Goal: Task Accomplishment & Management: Manage account settings

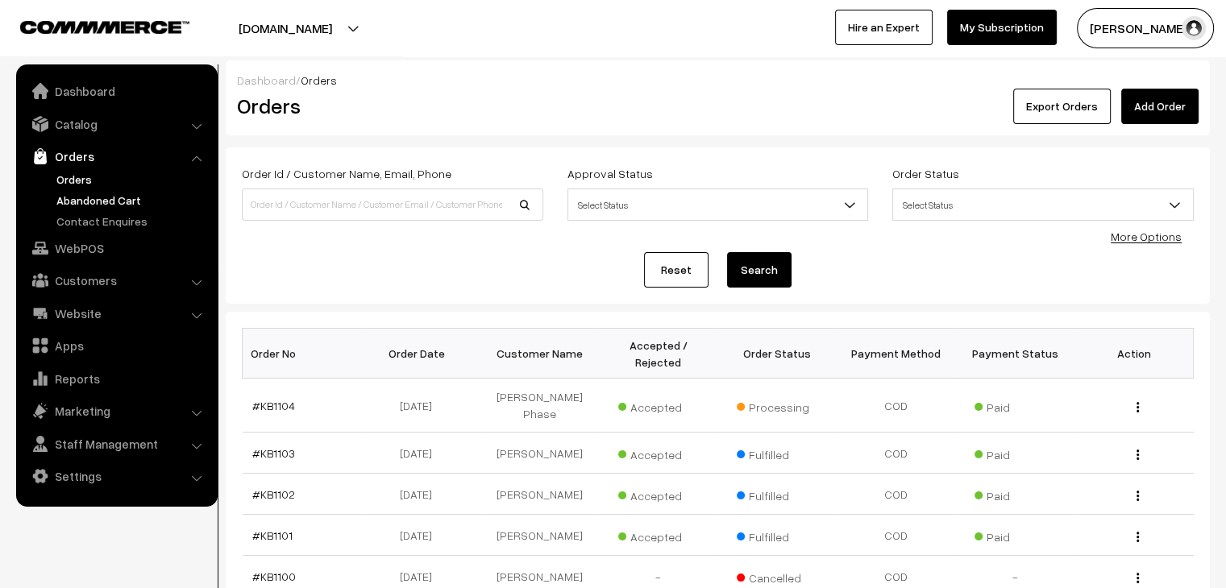
click at [122, 205] on link "Abandoned Cart" at bounding box center [132, 200] width 160 height 17
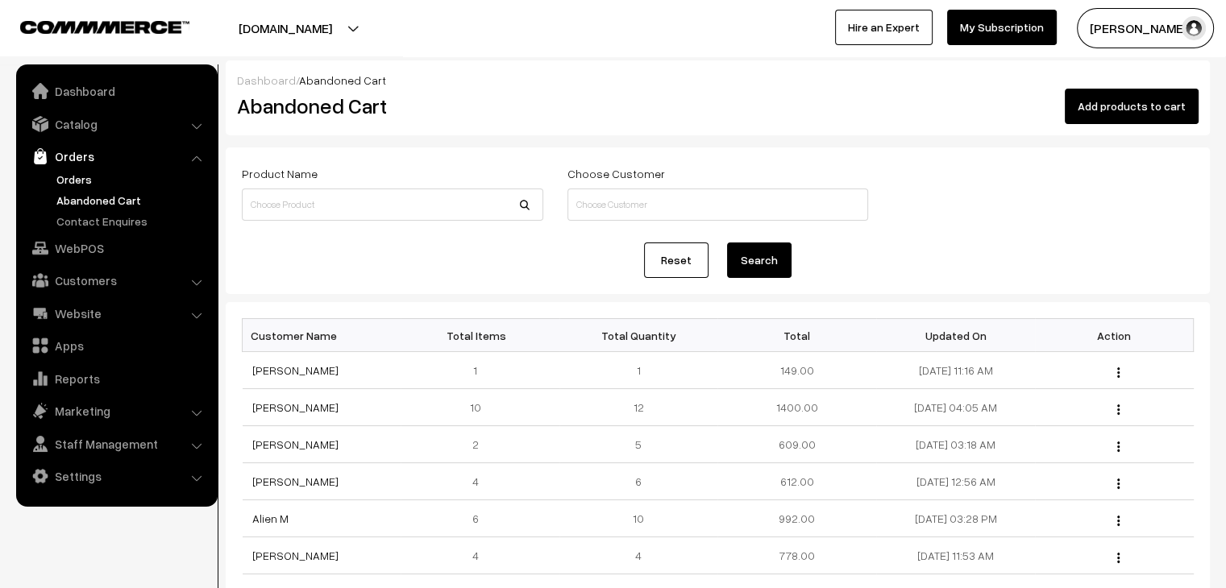
click at [89, 173] on link "Orders" at bounding box center [132, 179] width 160 height 17
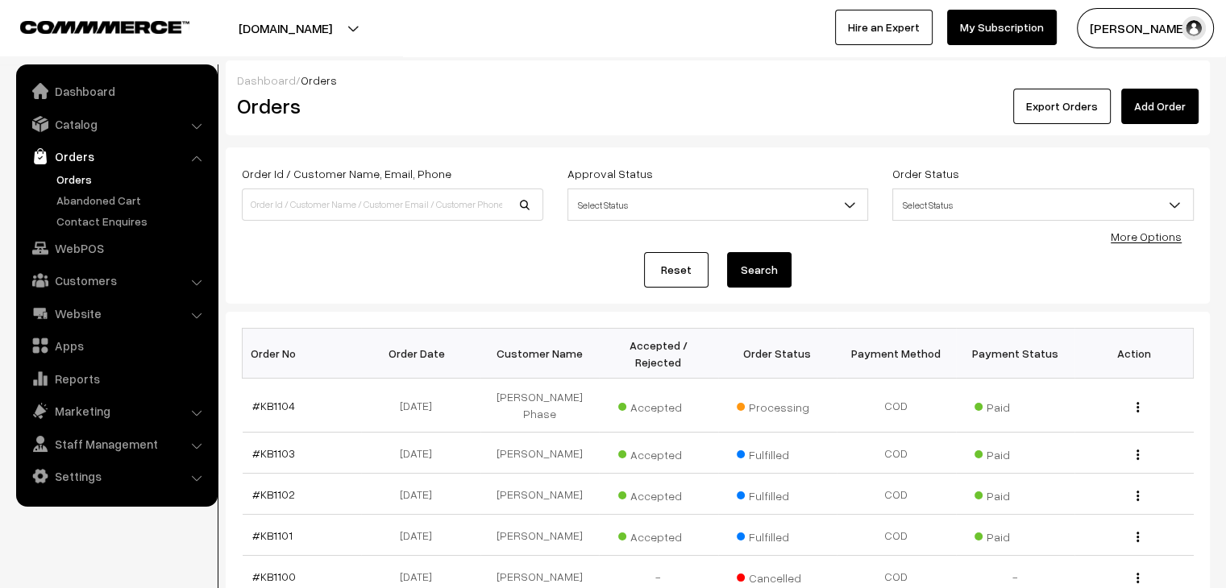
scroll to position [242, 0]
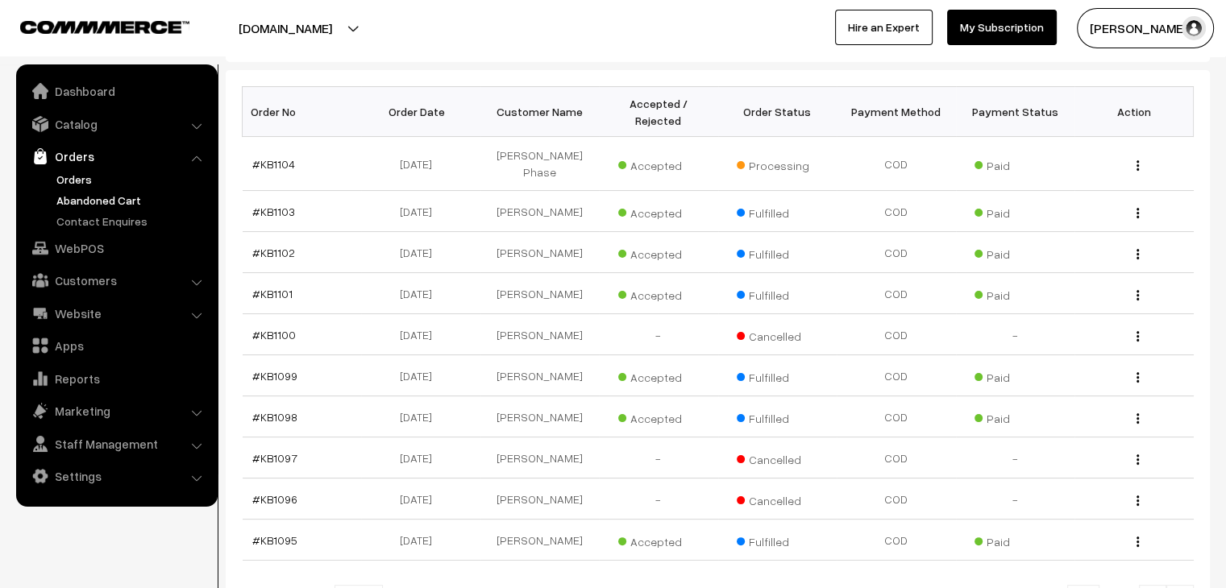
click at [85, 205] on link "Abandoned Cart" at bounding box center [132, 200] width 160 height 17
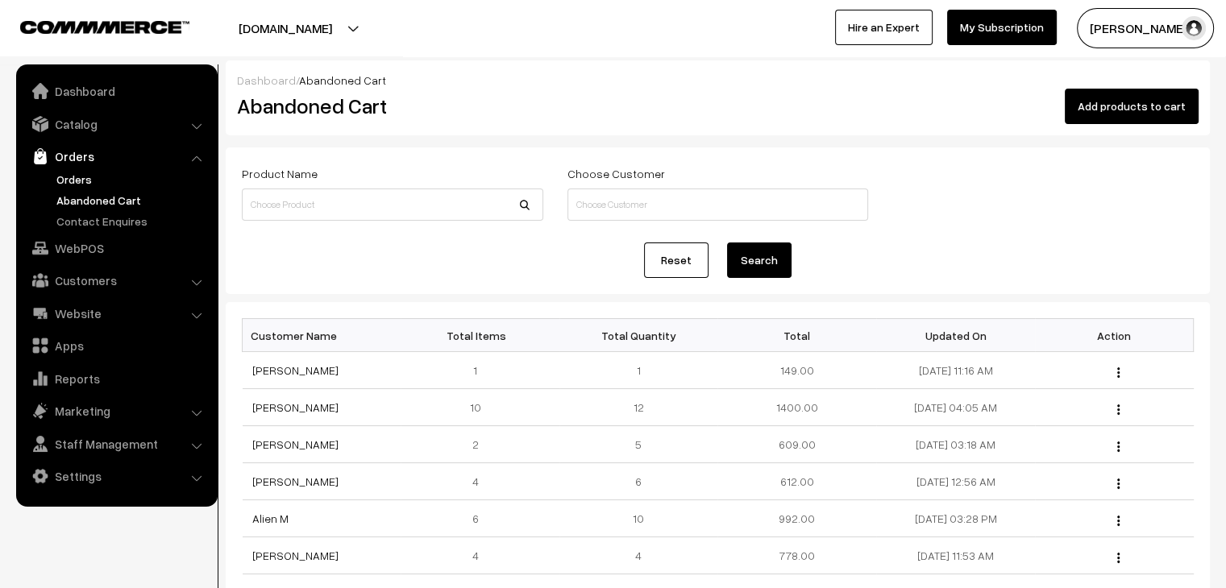
click at [77, 174] on link "Orders" at bounding box center [132, 179] width 160 height 17
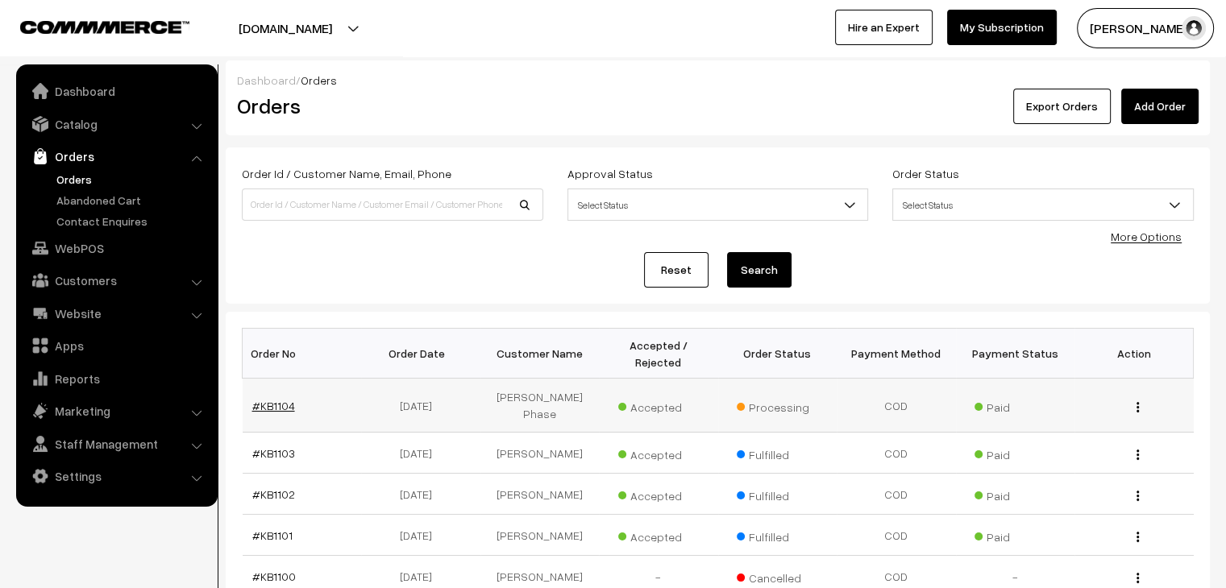
click at [265, 399] on link "#KB1104" at bounding box center [273, 406] width 43 height 14
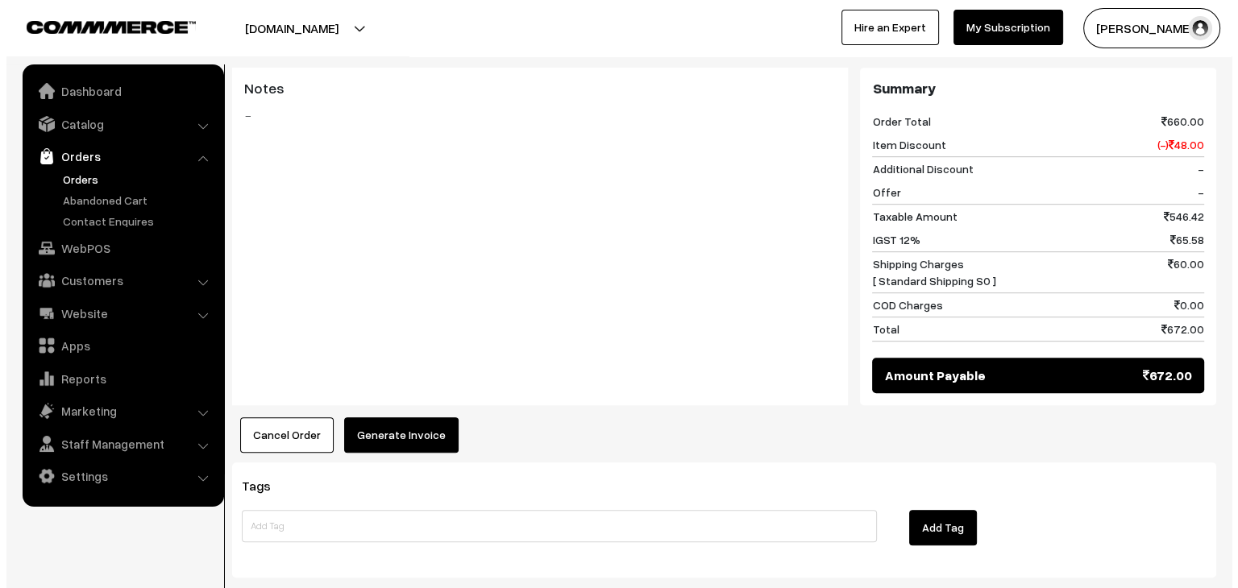
scroll to position [886, 0]
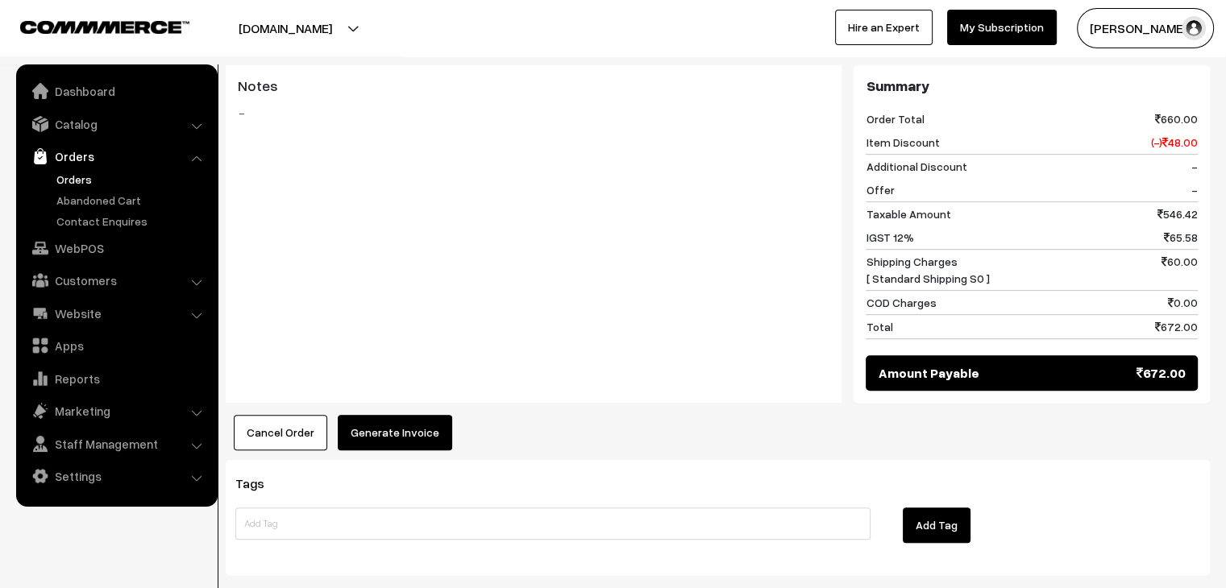
click at [396, 415] on button "Generate Invoice" at bounding box center [395, 432] width 114 height 35
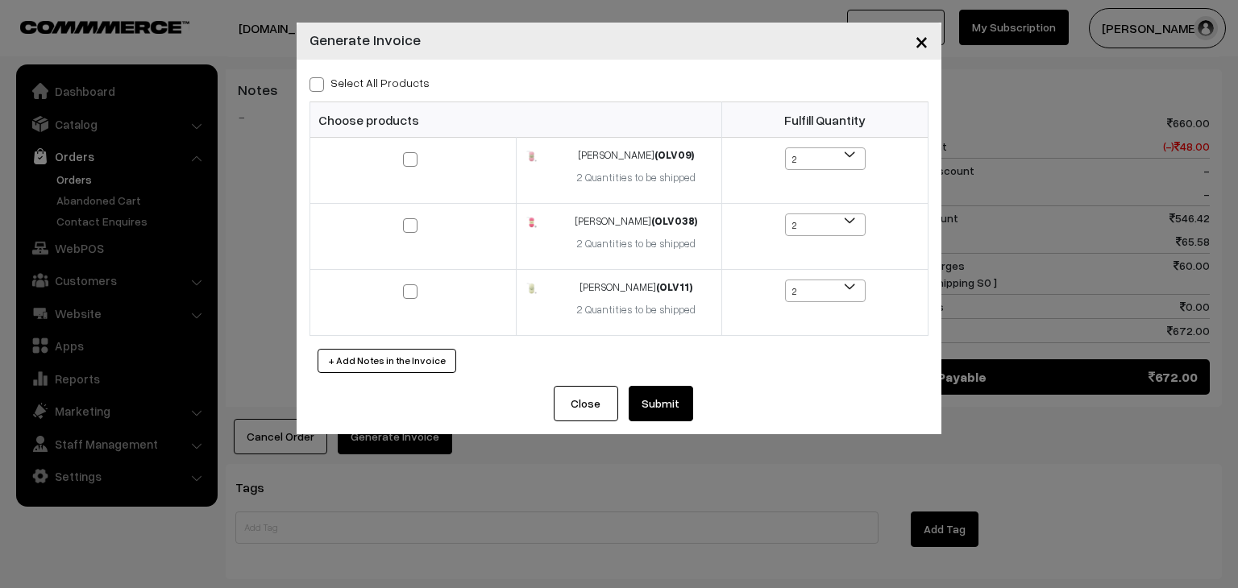
click at [377, 75] on label "Select All Products" at bounding box center [369, 82] width 120 height 17
click at [320, 77] on input "Select All Products" at bounding box center [314, 82] width 10 height 10
checkbox input "true"
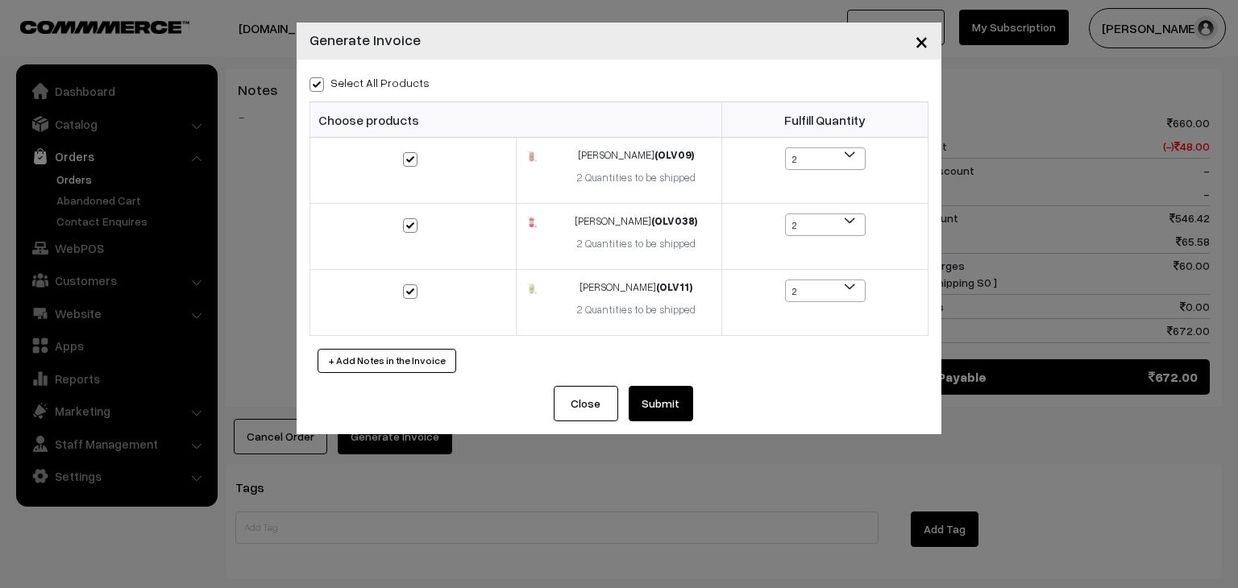
checkbox input "true"
click at [647, 405] on button "Submit" at bounding box center [661, 403] width 64 height 35
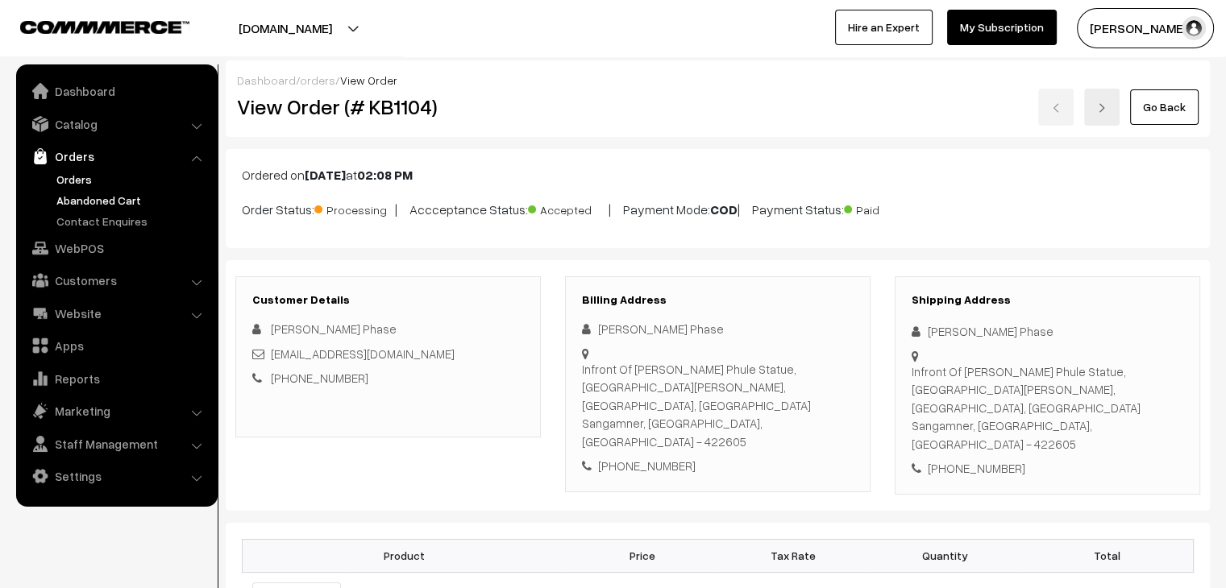
click at [146, 200] on link "Abandoned Cart" at bounding box center [132, 200] width 160 height 17
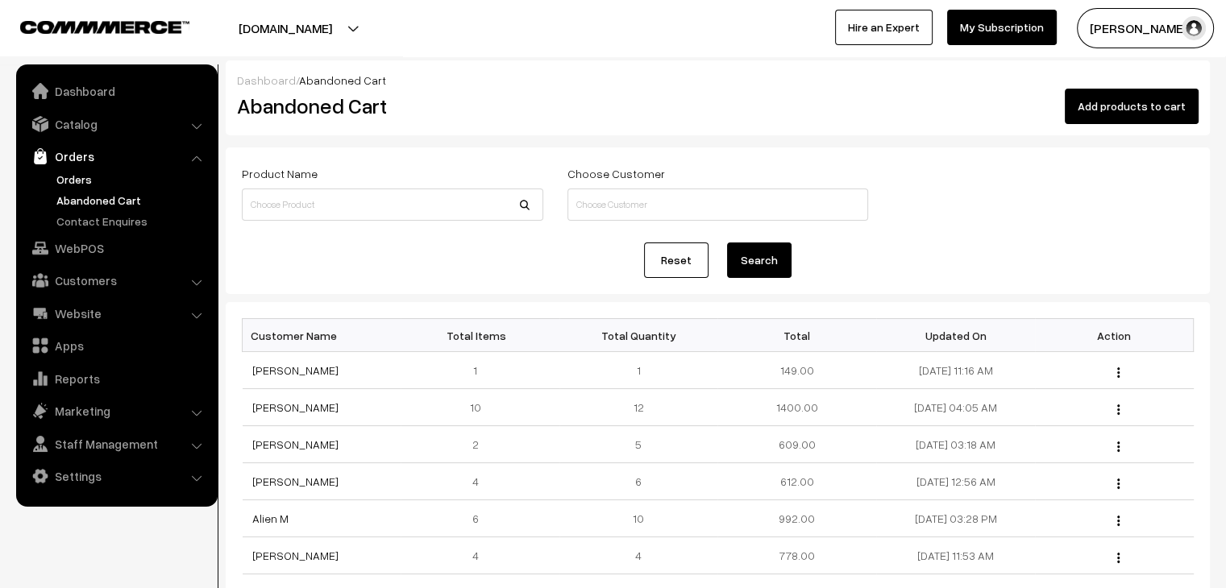
click at [82, 184] on link "Orders" at bounding box center [132, 179] width 160 height 17
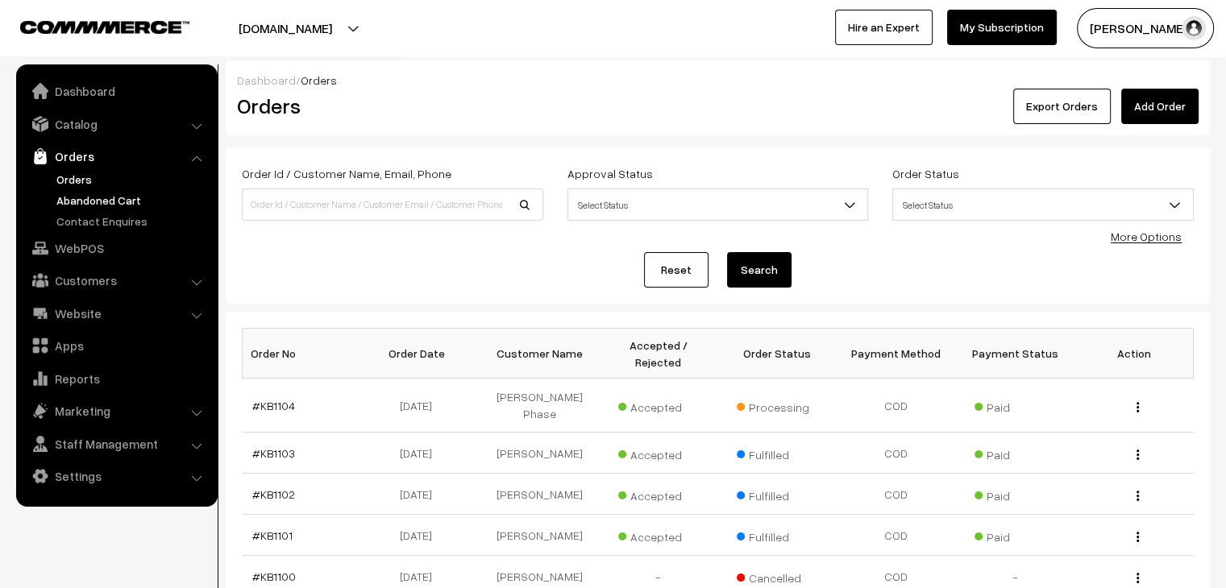
click at [100, 204] on link "Abandoned Cart" at bounding box center [132, 200] width 160 height 17
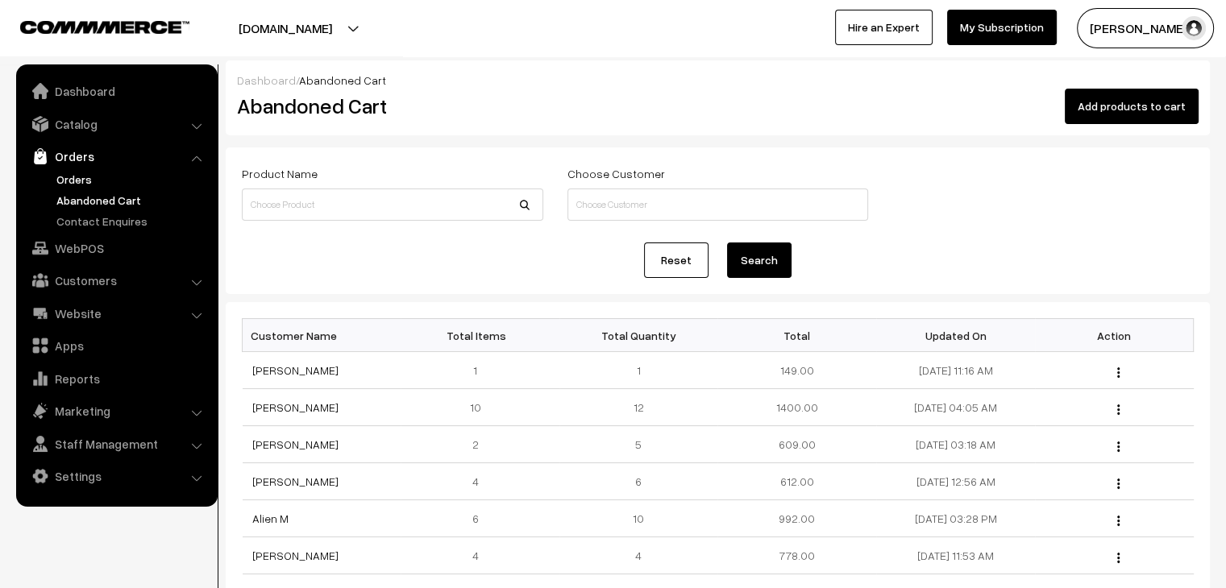
click at [61, 176] on link "Orders" at bounding box center [132, 179] width 160 height 17
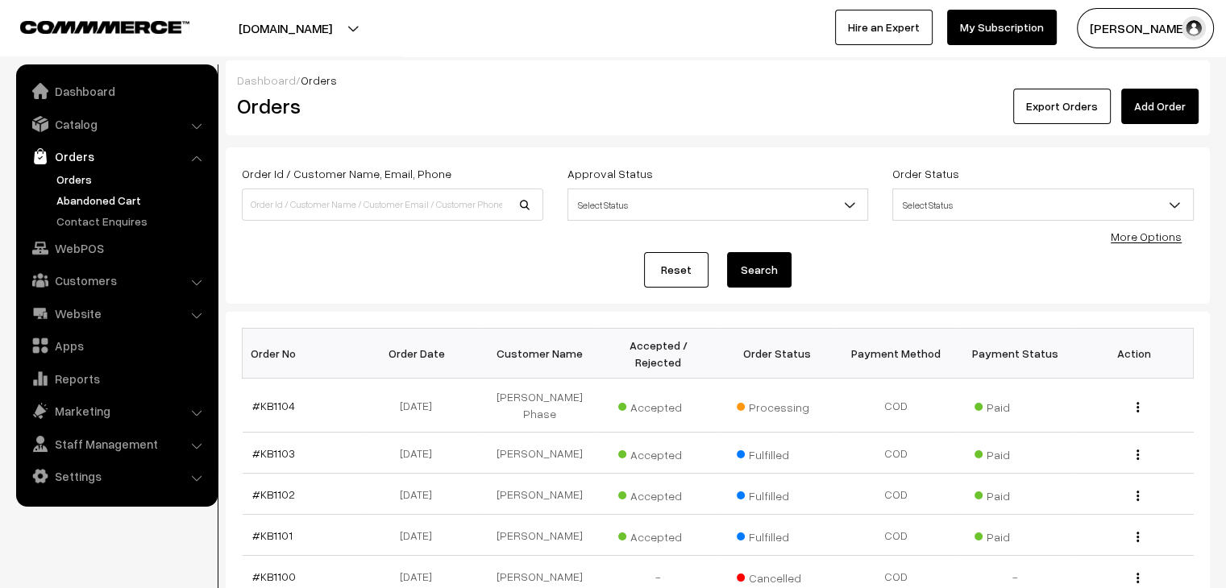
click at [148, 203] on link "Abandoned Cart" at bounding box center [132, 200] width 160 height 17
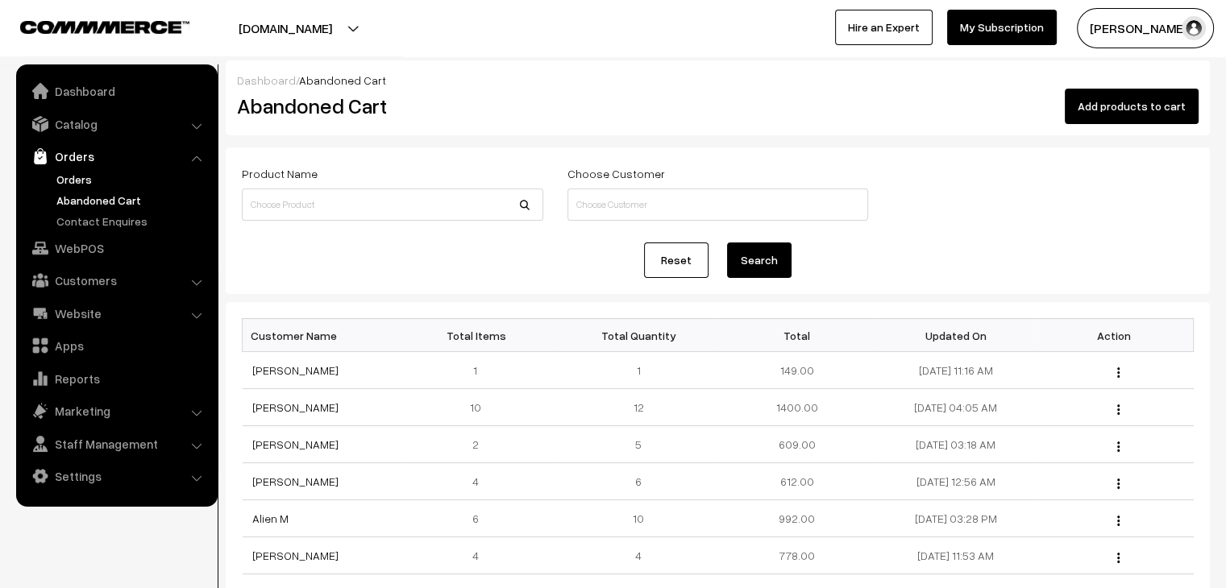
drag, startPoint x: 0, startPoint y: 0, endPoint x: 68, endPoint y: 178, distance: 190.5
click at [68, 178] on link "Orders" at bounding box center [132, 179] width 160 height 17
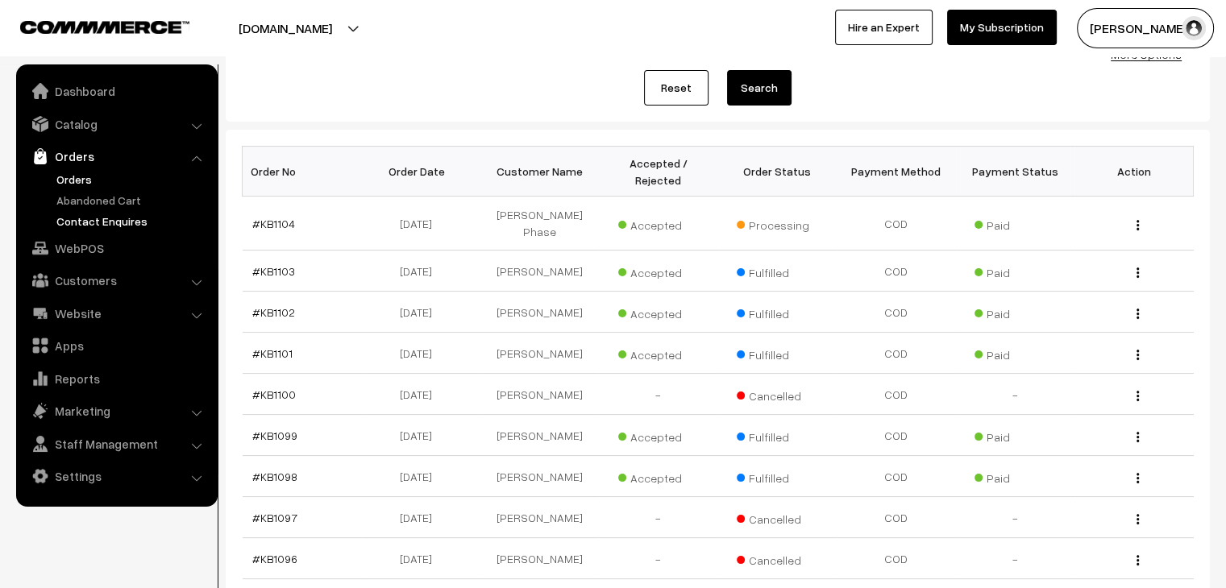
scroll to position [161, 0]
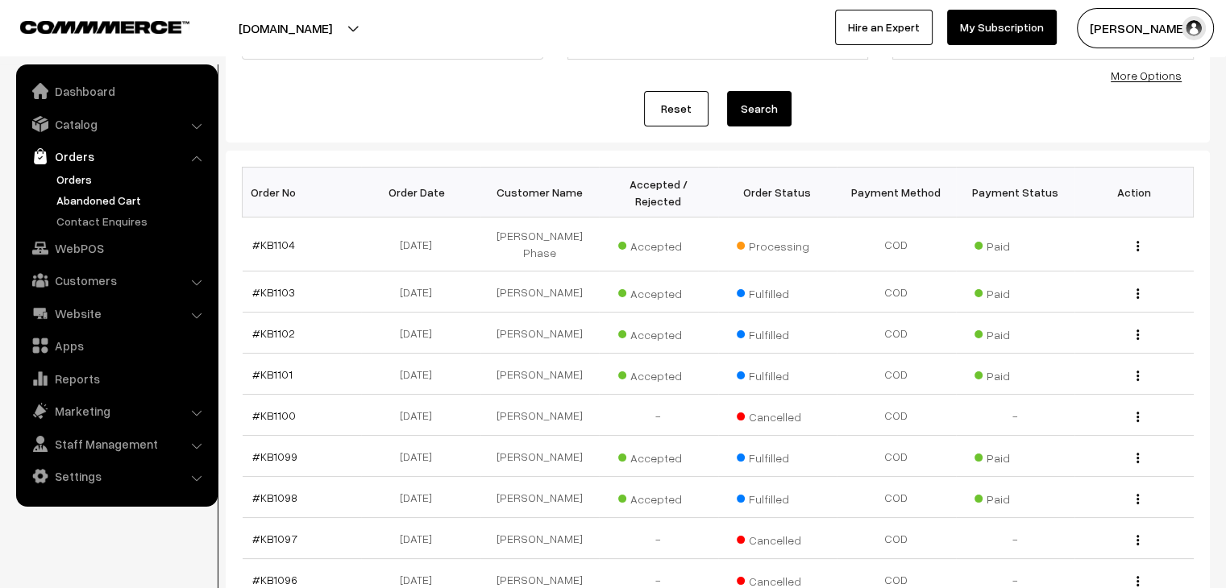
click at [99, 201] on link "Abandoned Cart" at bounding box center [132, 200] width 160 height 17
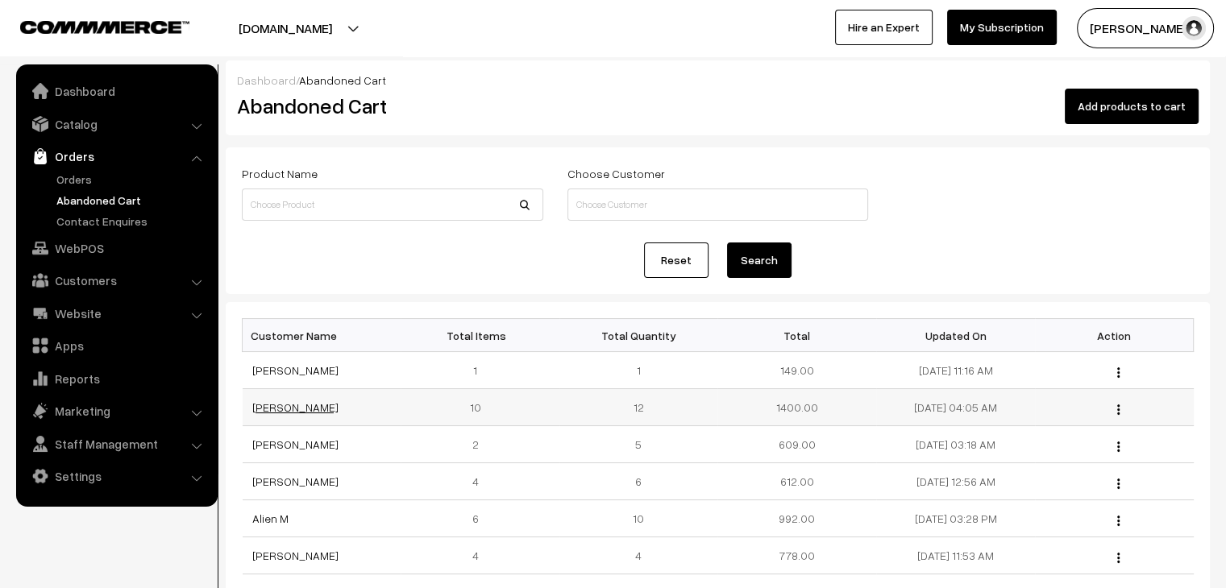
click at [264, 405] on link "Indra Rajappa" at bounding box center [295, 408] width 86 height 14
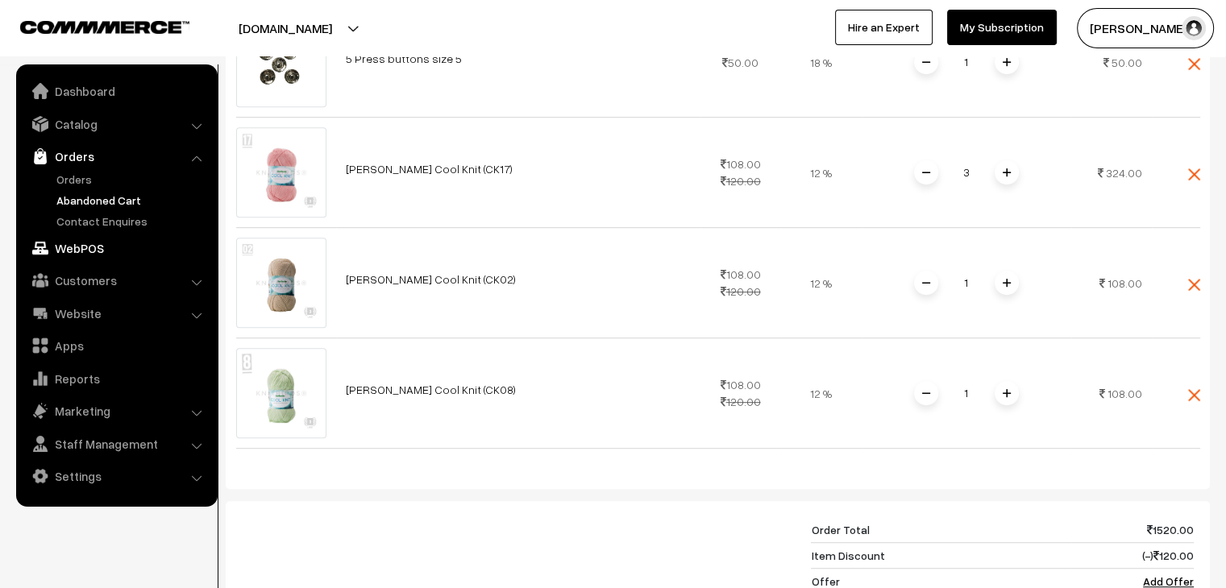
scroll to position [806, 0]
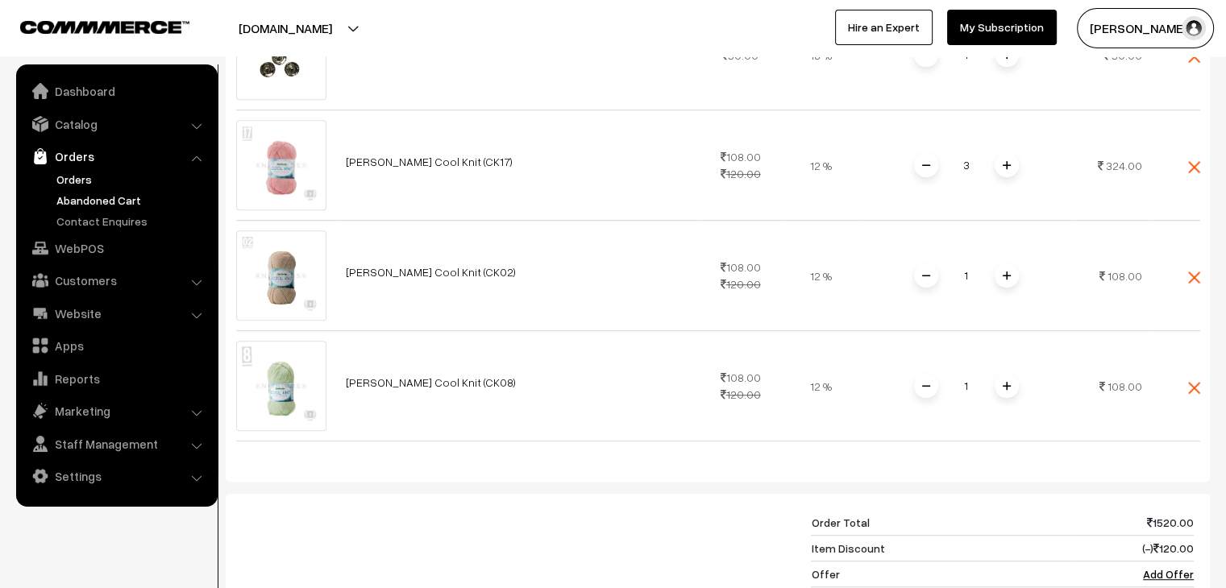
click at [90, 176] on link "Orders" at bounding box center [132, 179] width 160 height 17
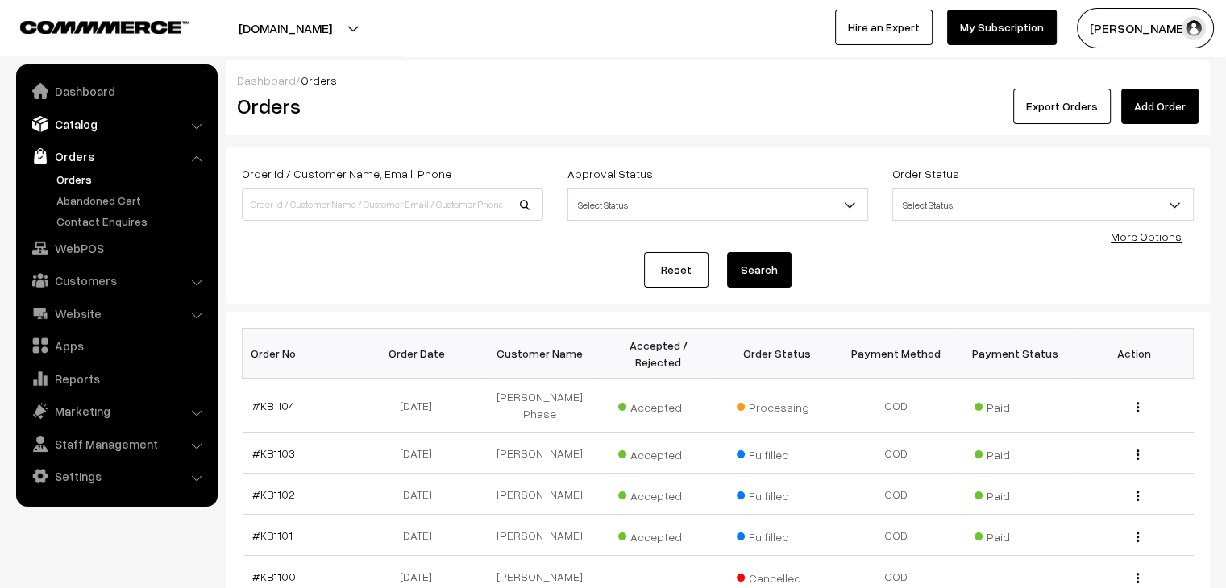
click at [84, 131] on link "Catalog" at bounding box center [116, 124] width 192 height 29
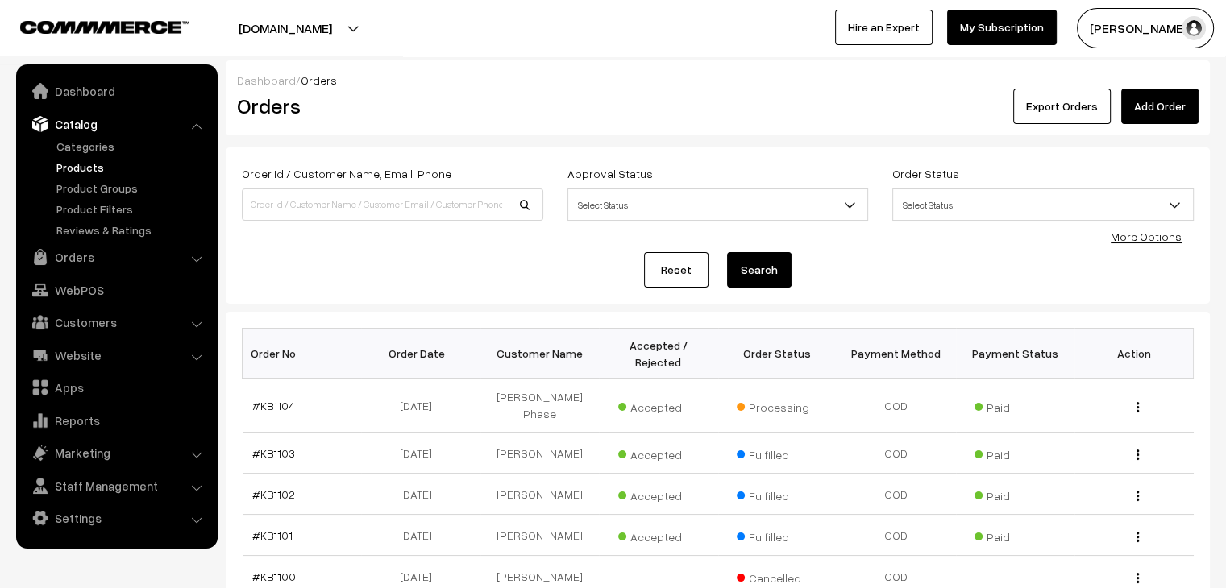
click at [81, 163] on link "Products" at bounding box center [132, 167] width 160 height 17
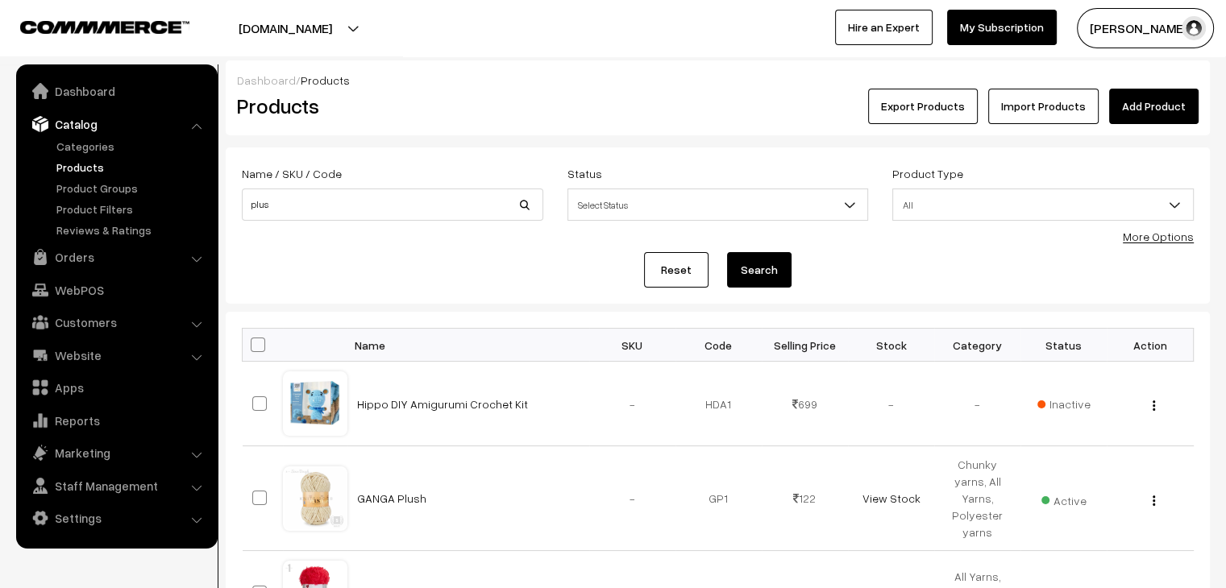
type input "plus"
click at [727, 252] on button "Search" at bounding box center [759, 269] width 64 height 35
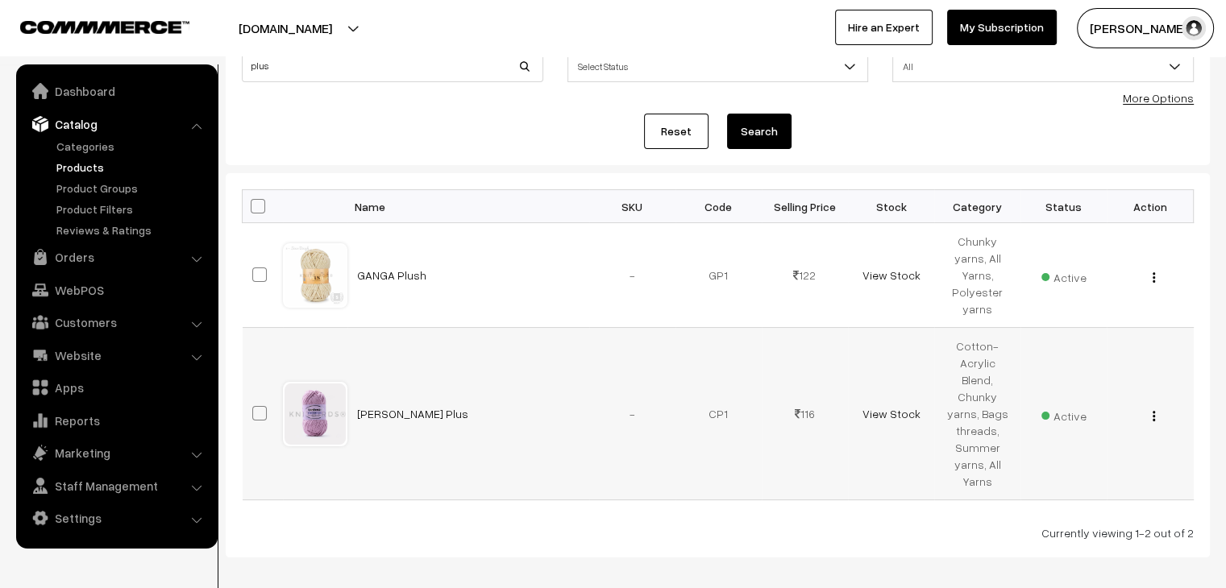
scroll to position [161, 0]
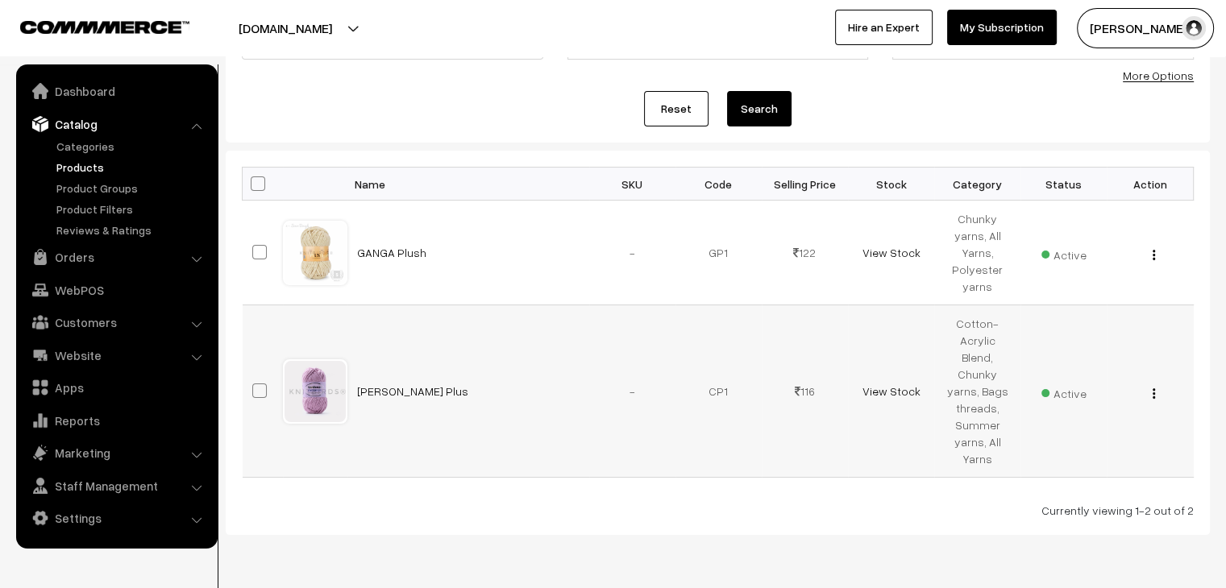
click at [1154, 388] on img "button" at bounding box center [1153, 393] width 2 height 10
click at [1120, 434] on link "Edit" at bounding box center [1081, 451] width 137 height 35
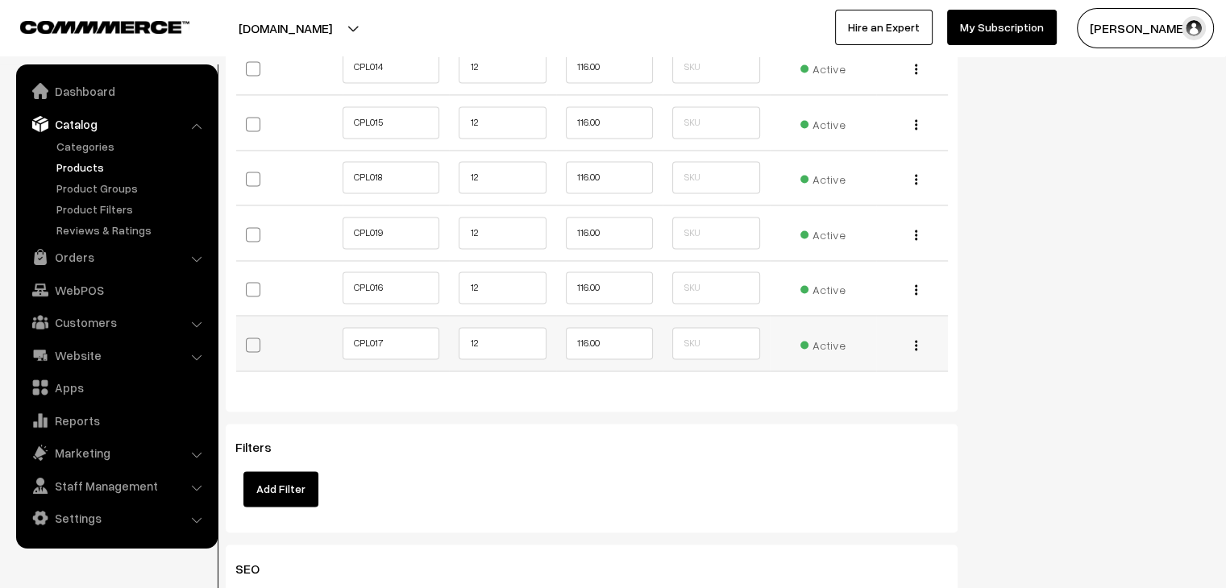
scroll to position [2498, 0]
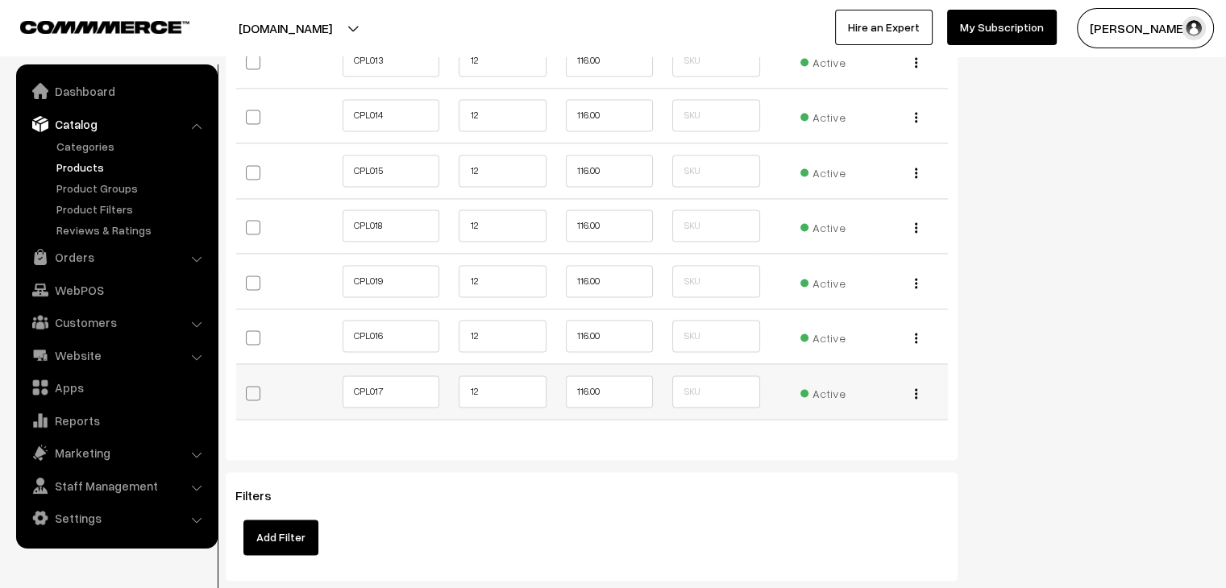
click at [916, 391] on img "button" at bounding box center [916, 393] width 2 height 10
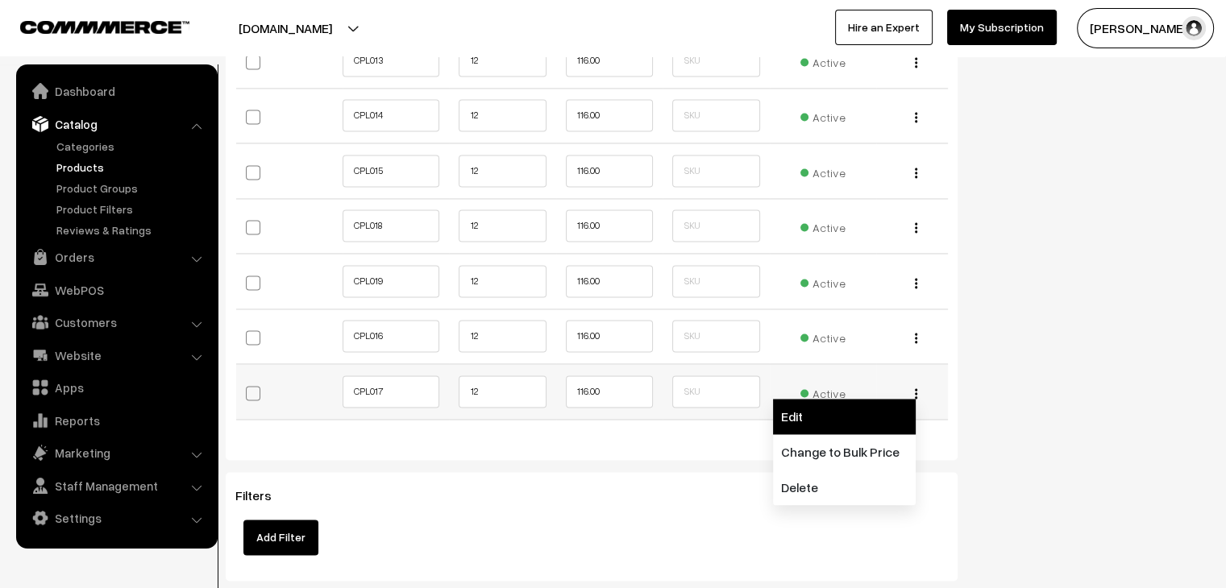
click at [816, 421] on link "Edit" at bounding box center [844, 416] width 143 height 35
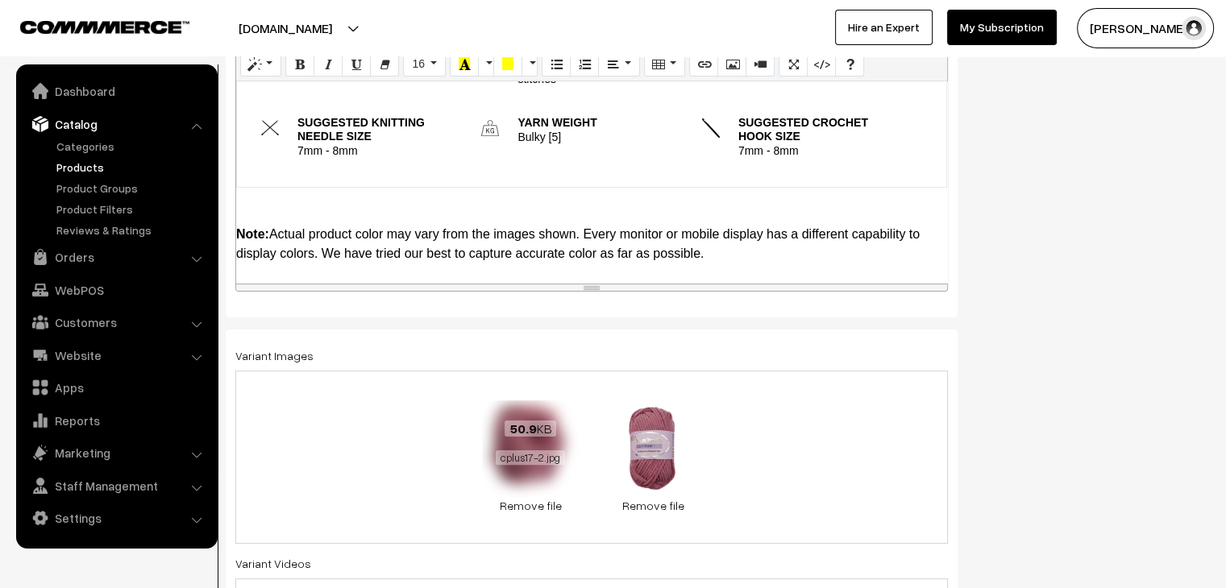
scroll to position [287, 0]
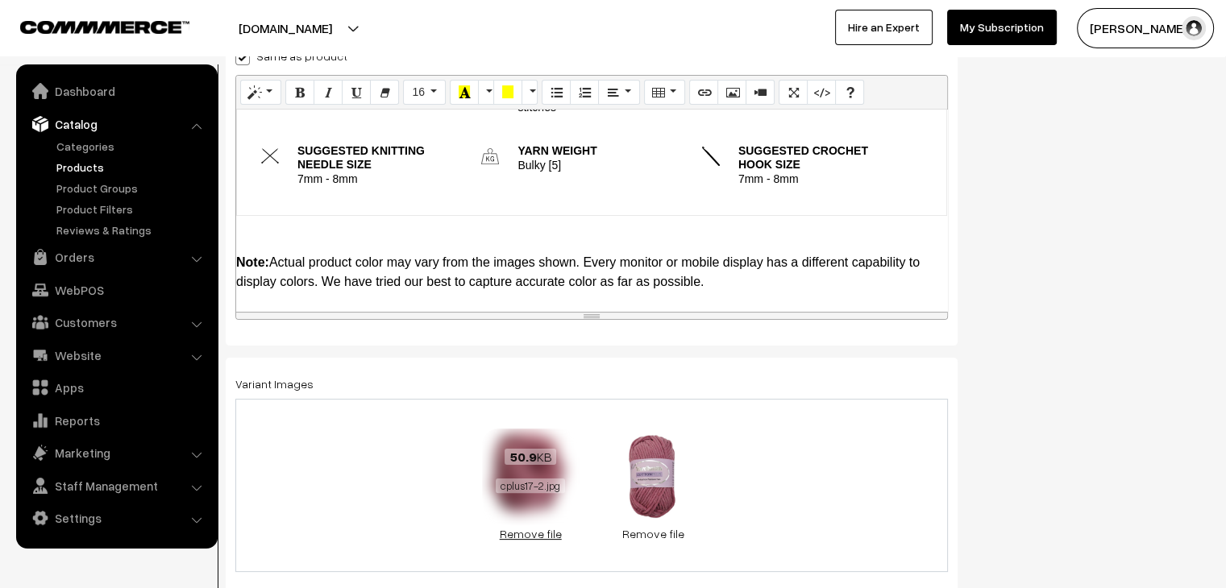
click at [528, 535] on link "Remove file" at bounding box center [530, 533] width 97 height 17
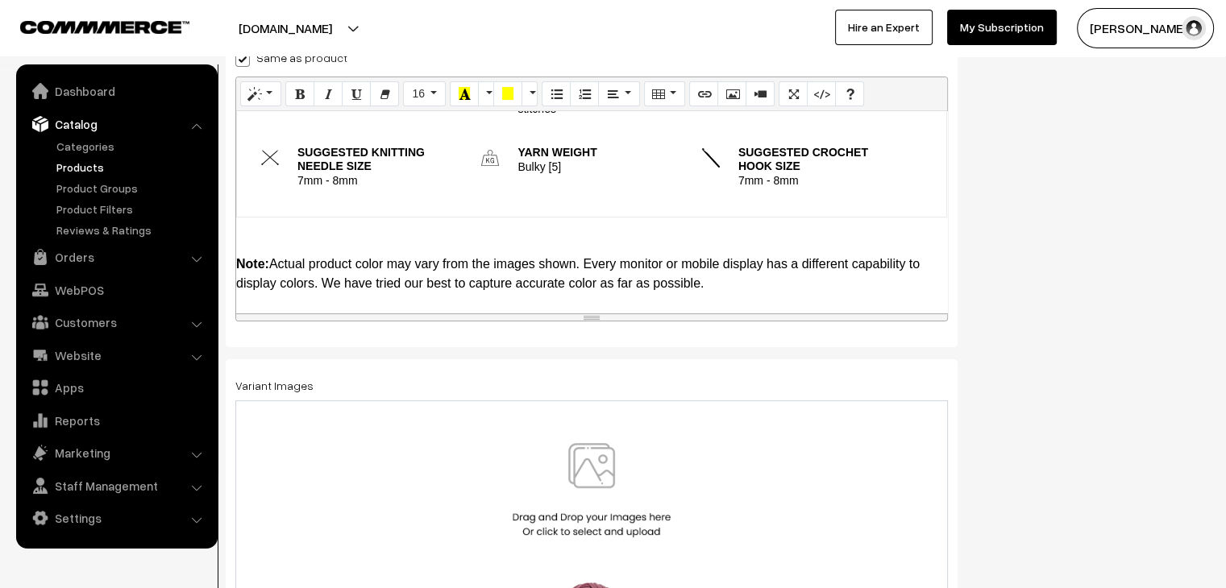
scroll to position [0, 0]
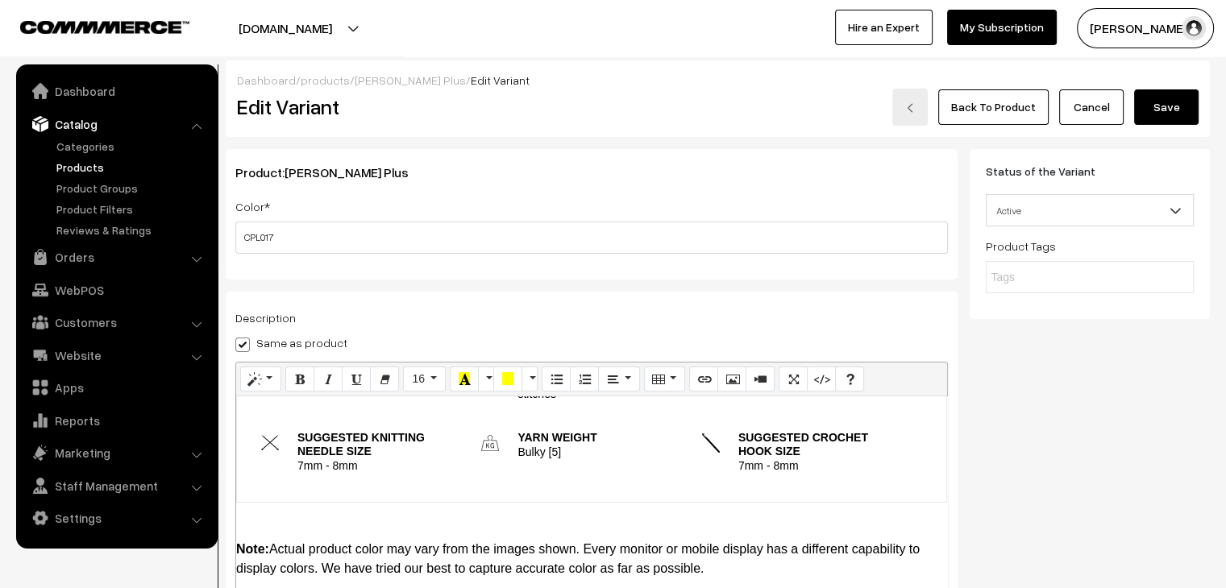
click at [1160, 105] on button "Save" at bounding box center [1166, 106] width 64 height 35
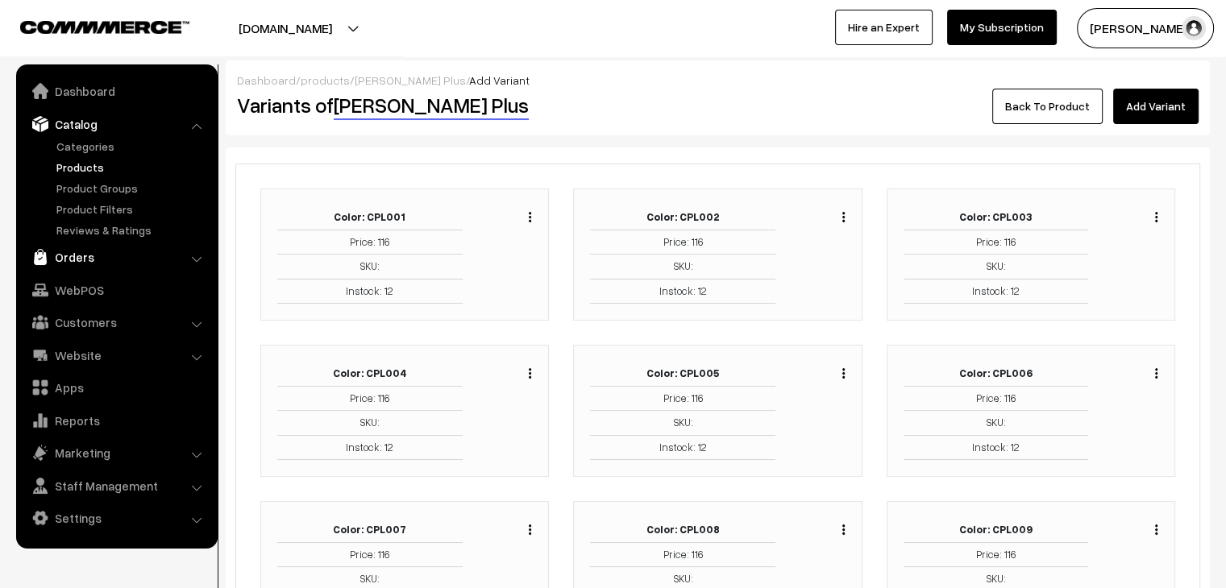
click at [82, 255] on link "Orders" at bounding box center [116, 257] width 192 height 29
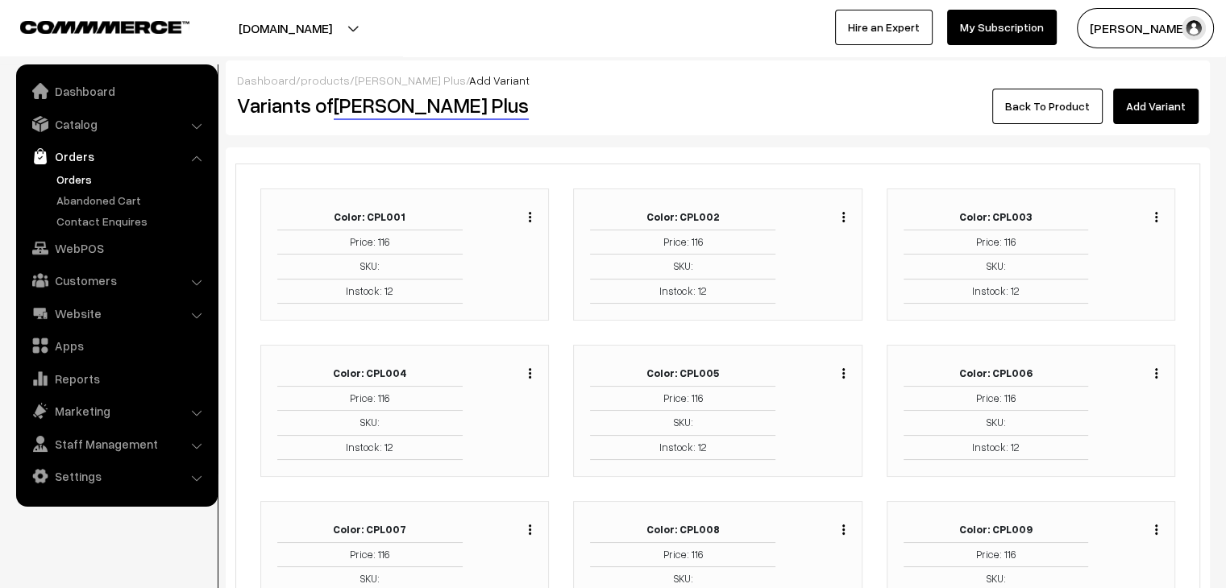
click at [82, 176] on link "Orders" at bounding box center [132, 179] width 160 height 17
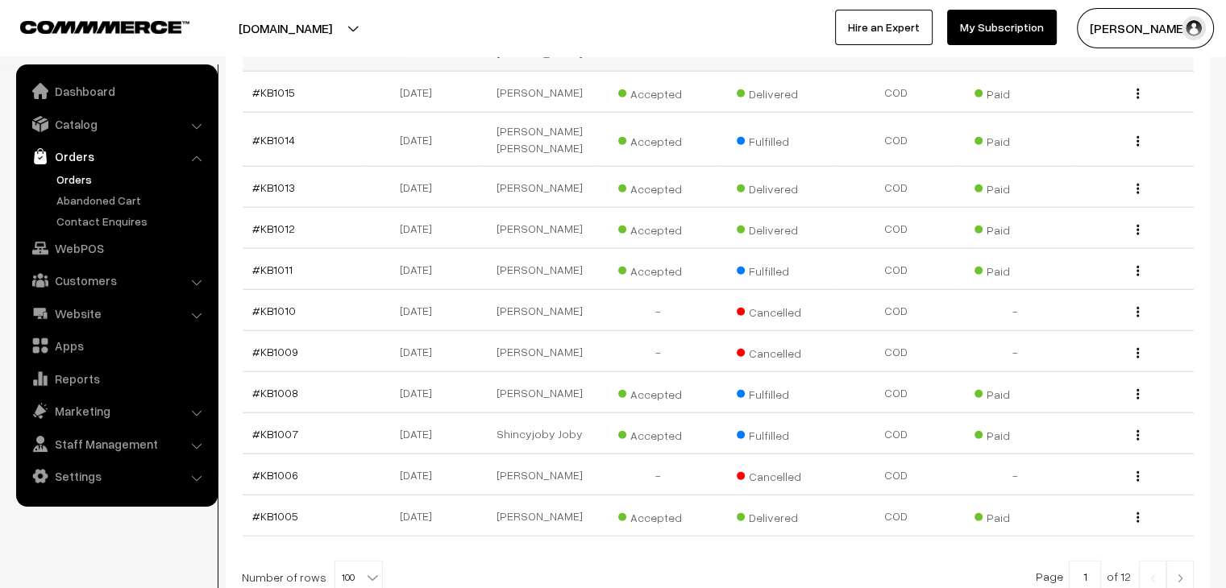
scroll to position [4082, 0]
click at [364, 569] on b at bounding box center [372, 577] width 16 height 16
click at [1180, 560] on link at bounding box center [1179, 576] width 27 height 32
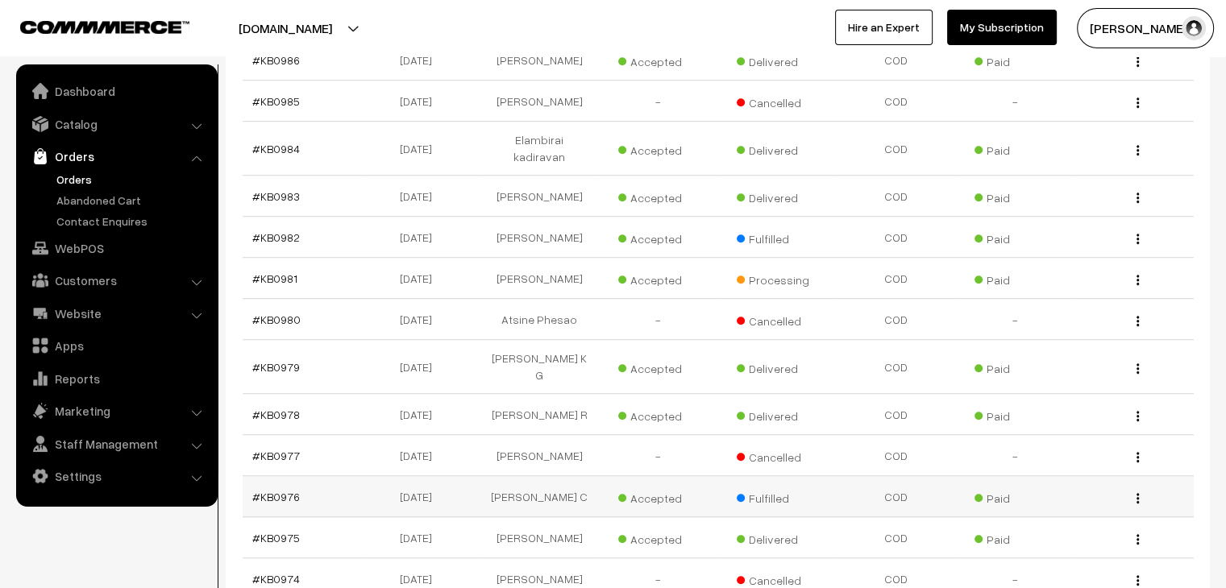
scroll to position [1097, 0]
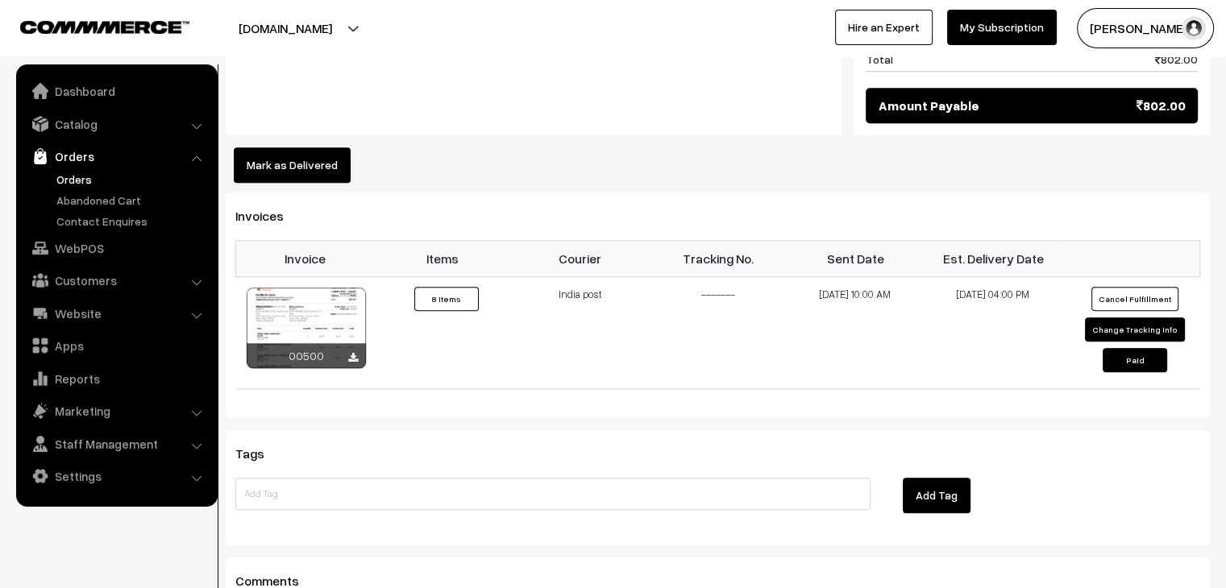
click at [280, 149] on button "Mark as Delivered" at bounding box center [292, 164] width 117 height 35
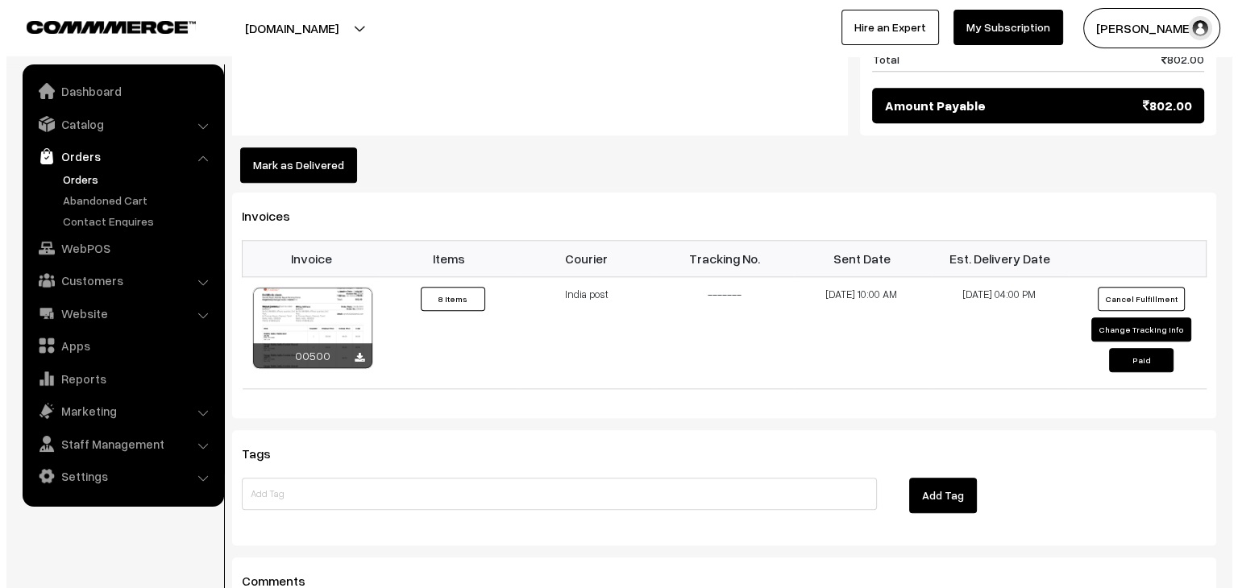
scroll to position [1697, 0]
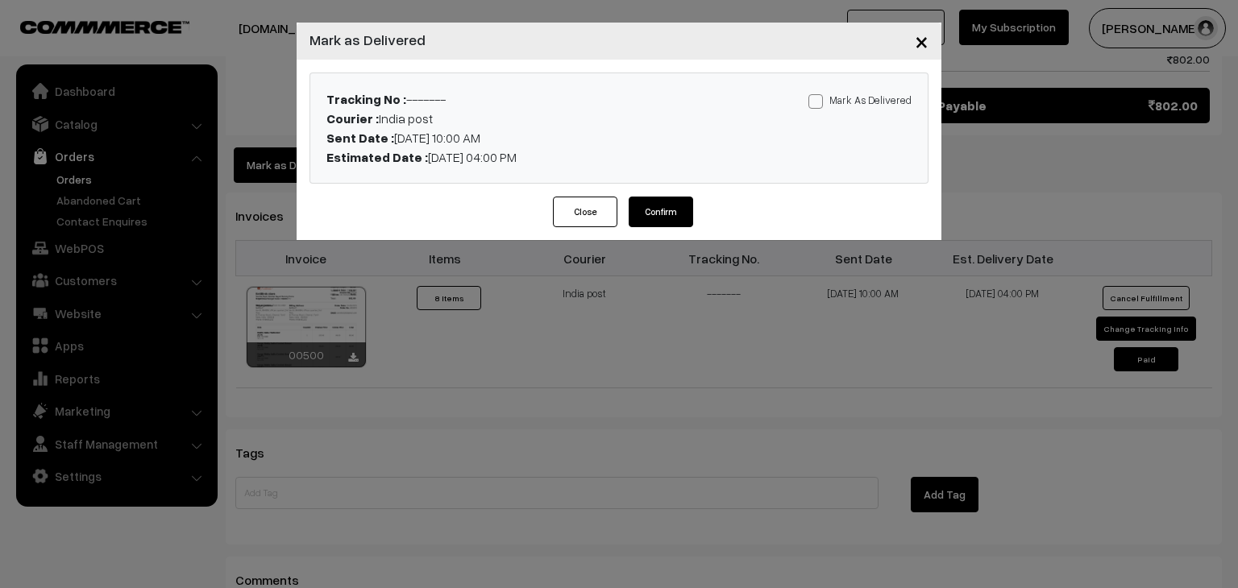
click at [890, 95] on label "Mark As Delivered" at bounding box center [859, 100] width 103 height 18
click at [819, 95] on input "Mark As Delivered" at bounding box center [813, 98] width 10 height 10
checkbox input "true"
click at [662, 216] on button "Confirm" at bounding box center [661, 212] width 64 height 31
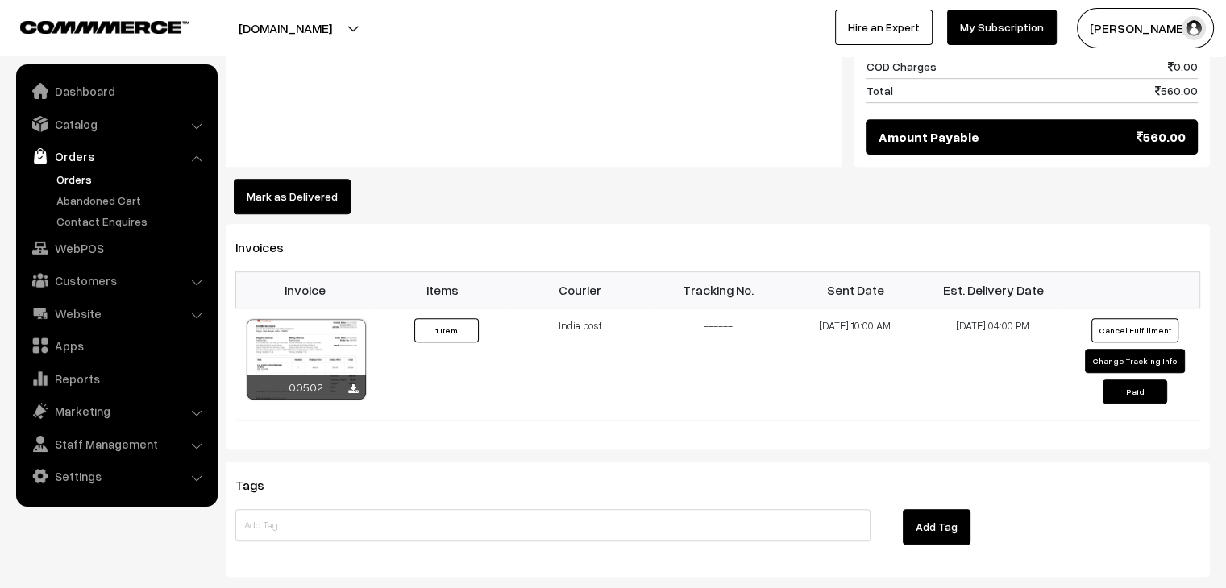
click at [307, 179] on button "Mark as Delivered" at bounding box center [292, 196] width 117 height 35
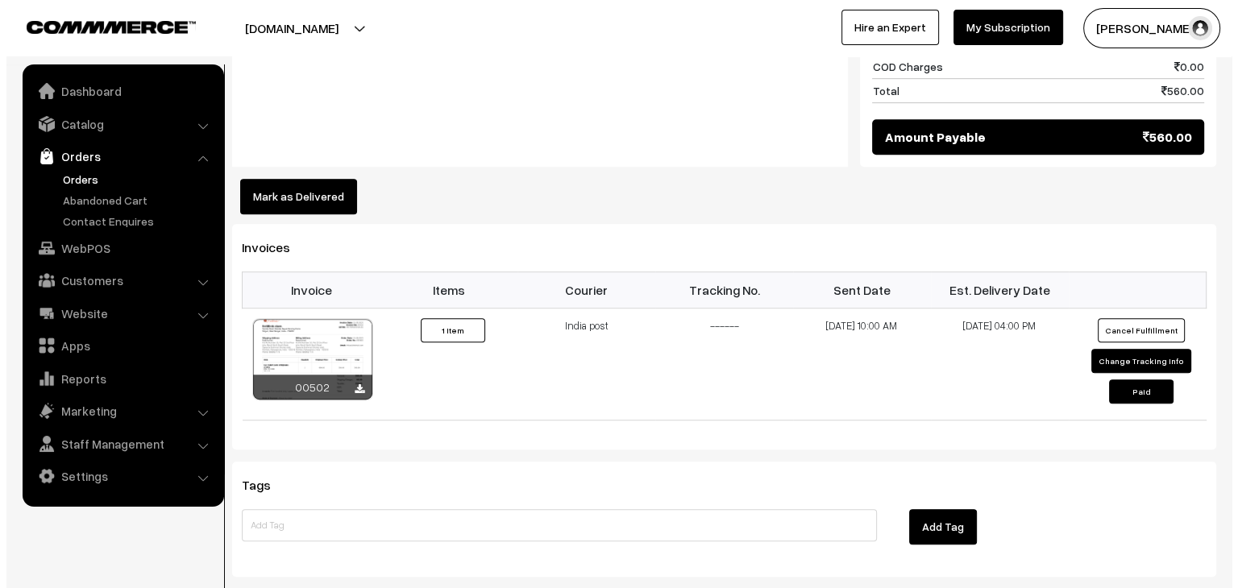
scroll to position [887, 0]
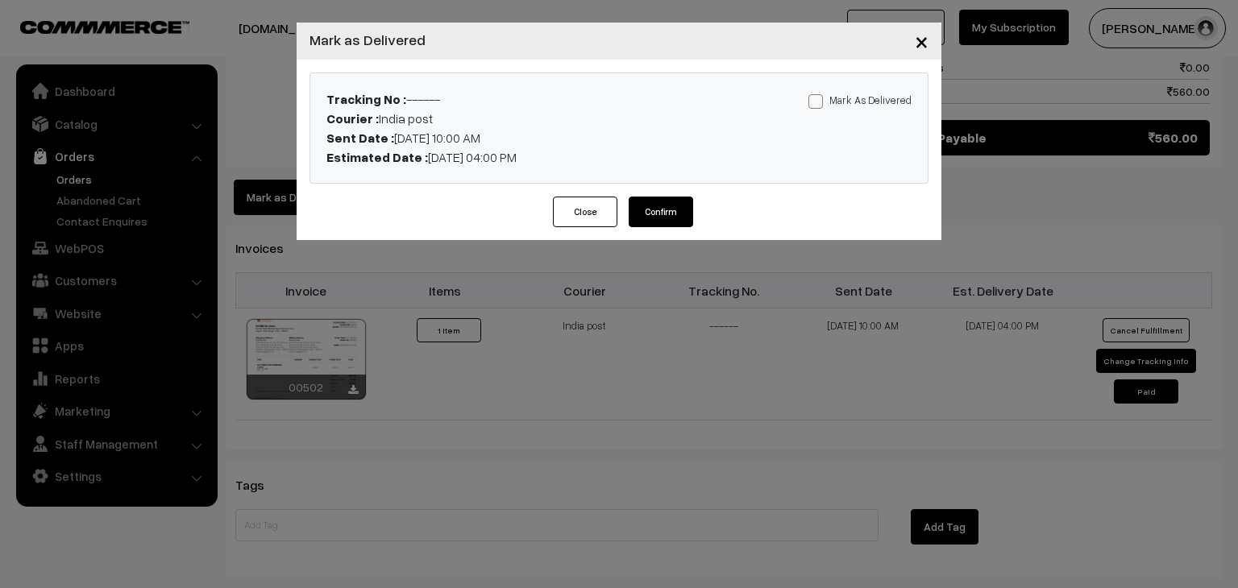
click at [853, 104] on label "Mark As Delivered" at bounding box center [859, 100] width 103 height 18
click at [819, 104] on input "Mark As Delivered" at bounding box center [813, 98] width 10 height 10
checkbox input "true"
click at [646, 211] on button "Confirm" at bounding box center [661, 212] width 64 height 31
